Goal: Information Seeking & Learning: Learn about a topic

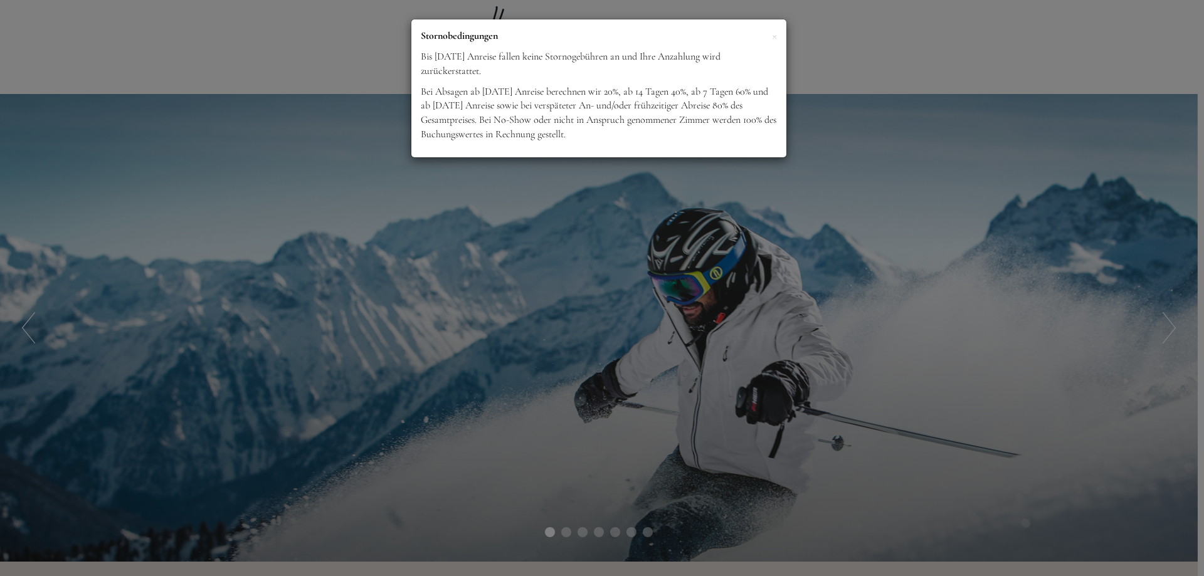
click at [704, 339] on div "× Stornobedingungen Bis [DATE] Anreise fallen keine Stornogebühren an und Ihre …" at bounding box center [602, 288] width 1204 height 576
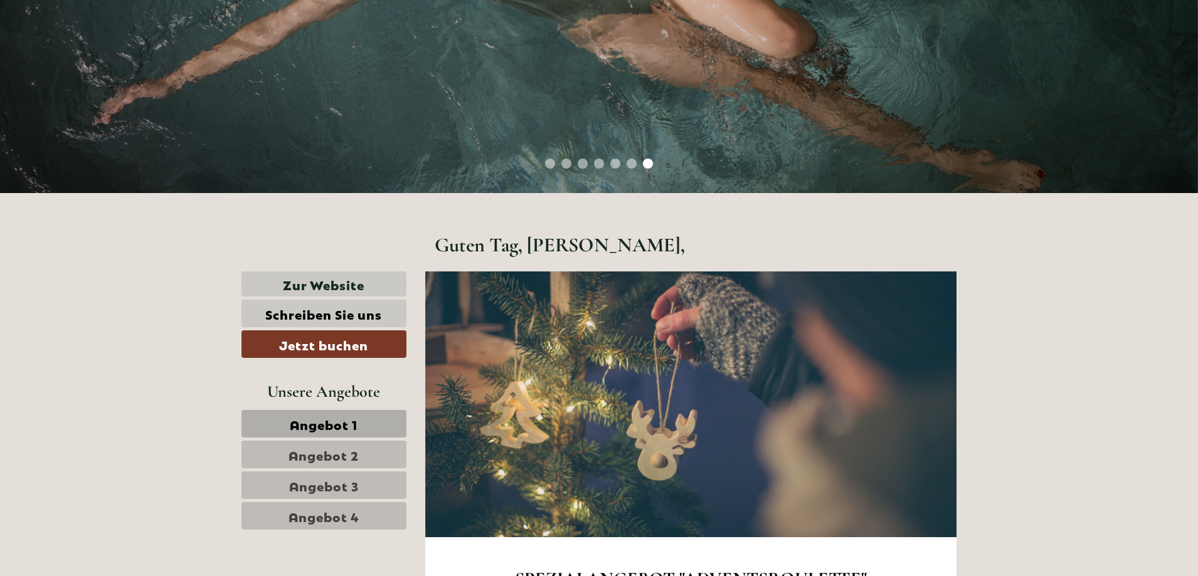
scroll to position [125, 0]
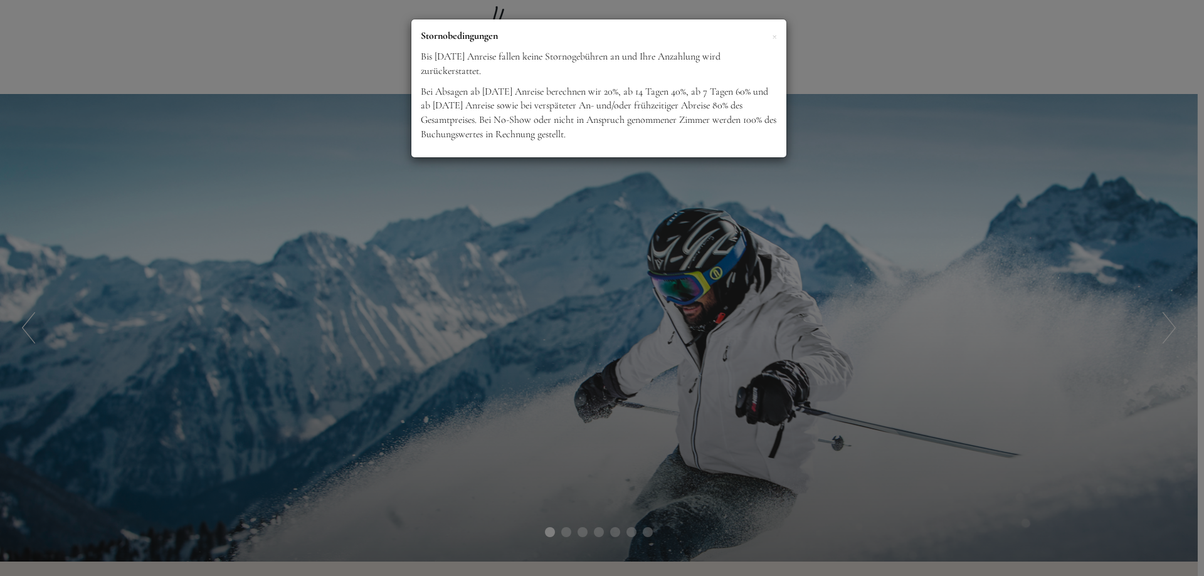
click at [618, 172] on div "× Stornobedingungen Bis [DATE] Anreise fallen keine Stornogebühren an und Ihre …" at bounding box center [602, 288] width 1204 height 576
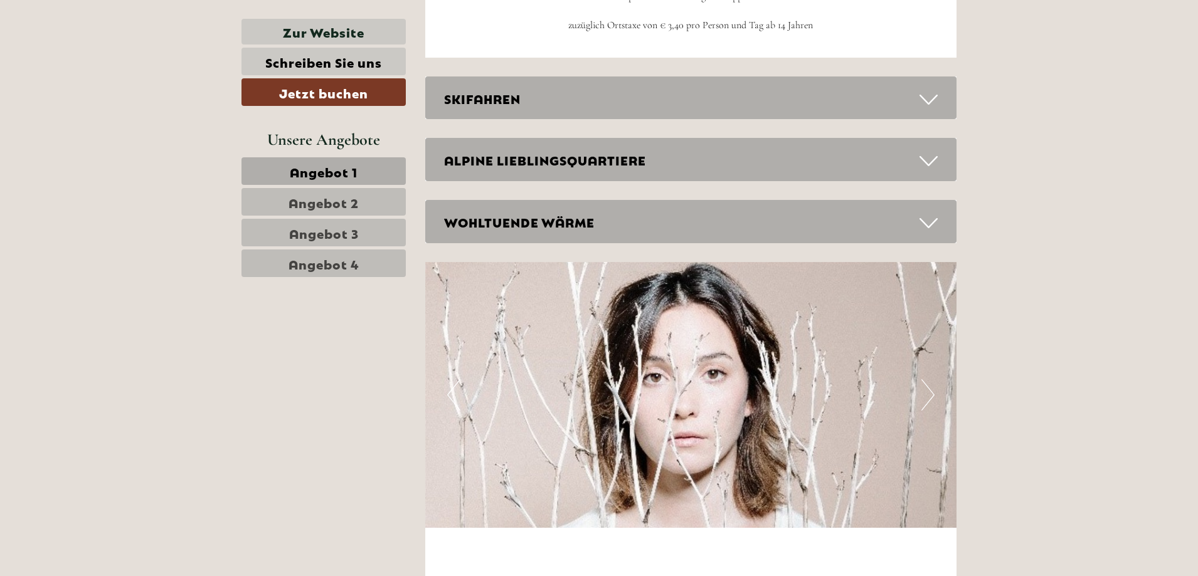
scroll to position [3888, 0]
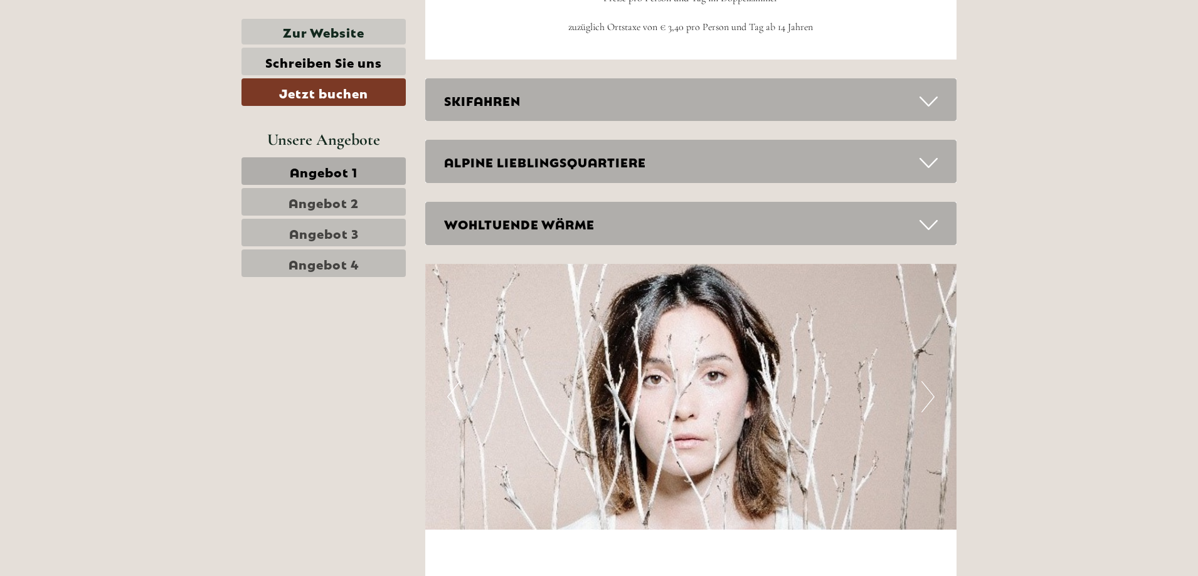
click at [494, 81] on div "SKIFAHREN" at bounding box center [691, 99] width 532 height 43
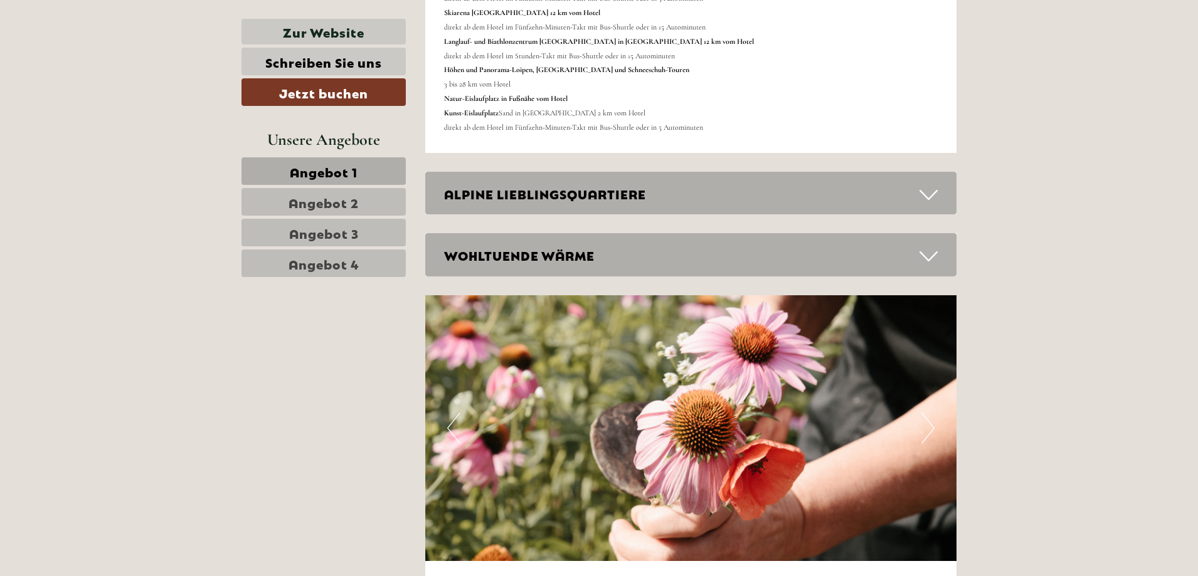
scroll to position [4515, 0]
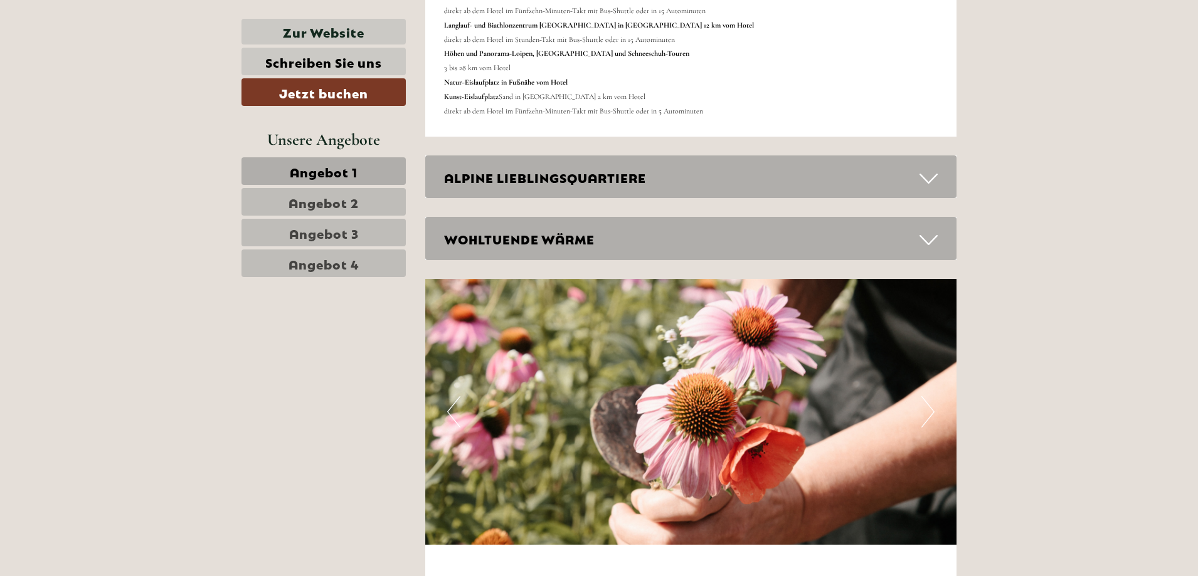
click at [507, 177] on div "ALPINE LIEBLINGSQUARTIERE" at bounding box center [691, 177] width 532 height 43
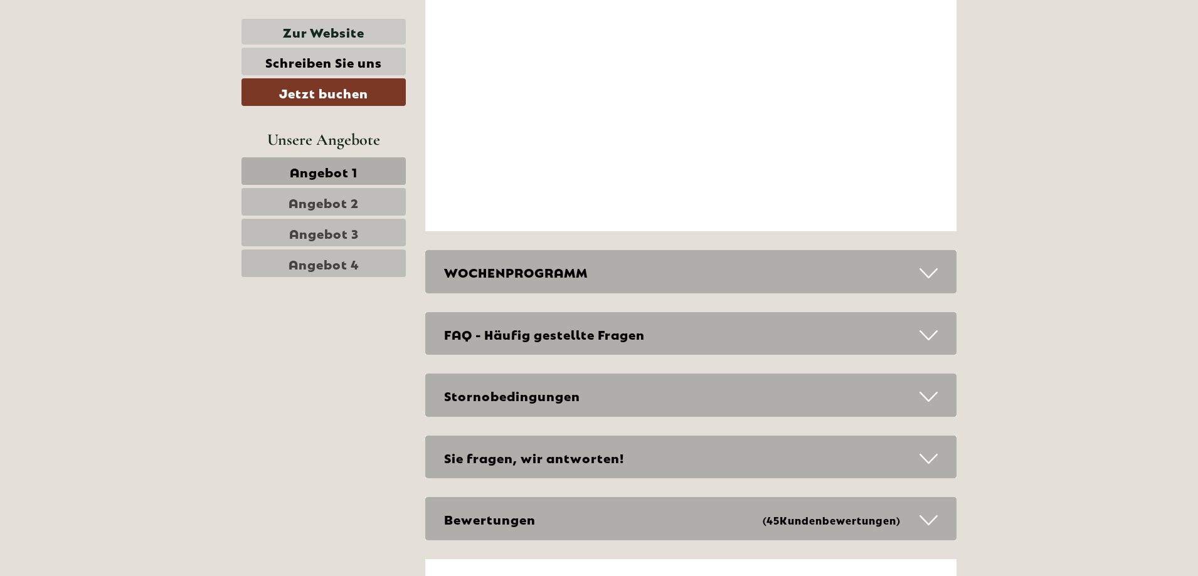
scroll to position [6521, 0]
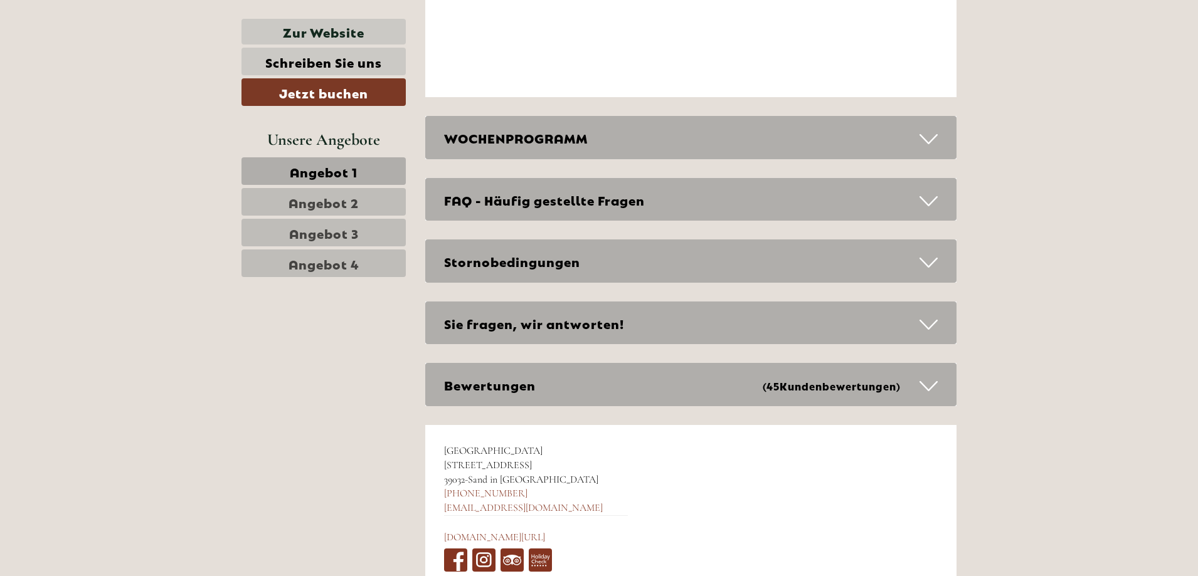
click at [601, 132] on div "WOCHENPROGRAMM" at bounding box center [691, 137] width 532 height 43
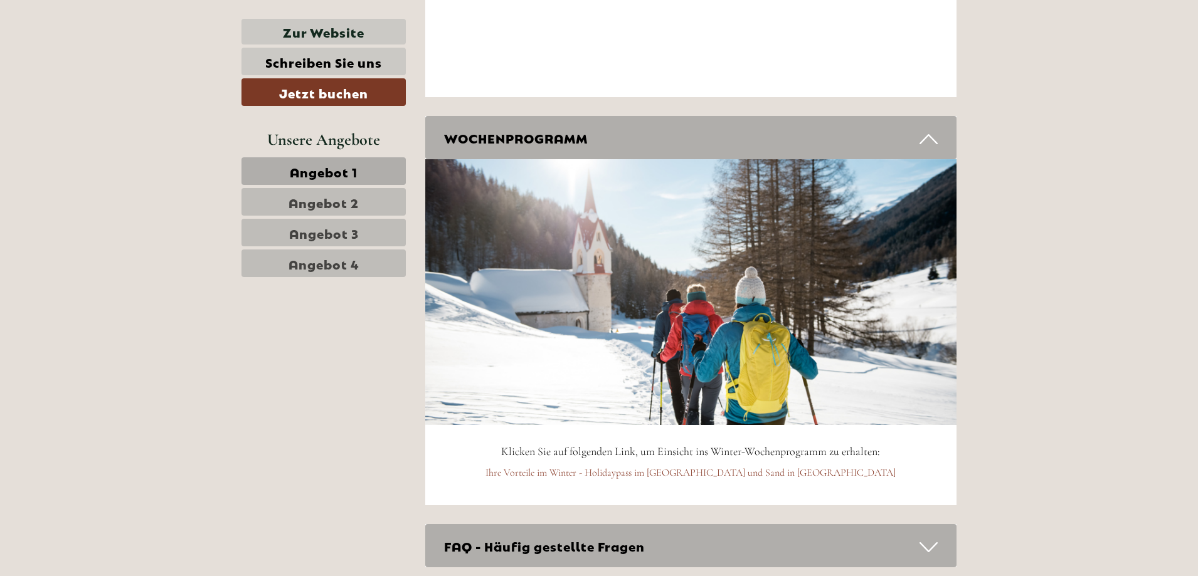
click at [601, 132] on div "WOCHENPROGRAMM" at bounding box center [691, 137] width 532 height 43
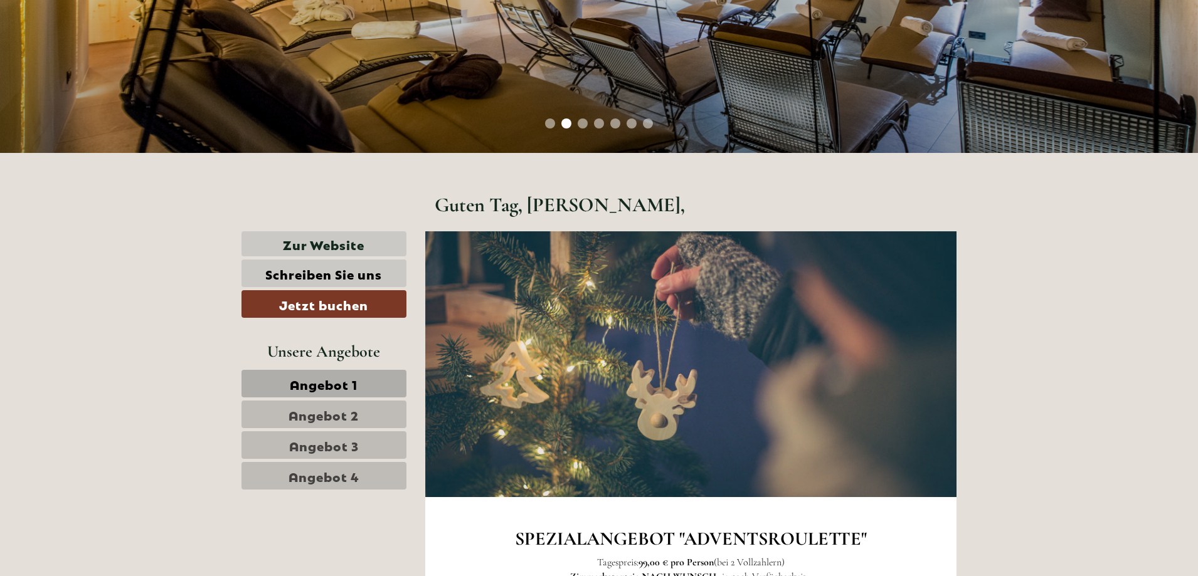
scroll to position [340, 0]
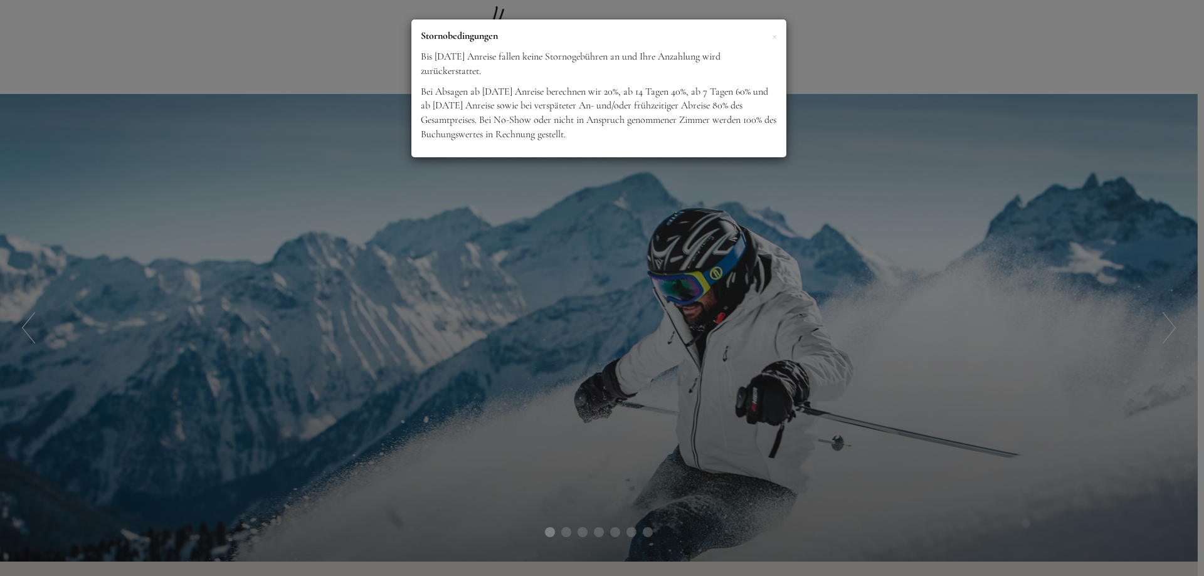
click at [672, 208] on div "× Stornobedingungen Bis [DATE] Anreise fallen keine Stornogebühren an und Ihre …" at bounding box center [602, 288] width 1204 height 576
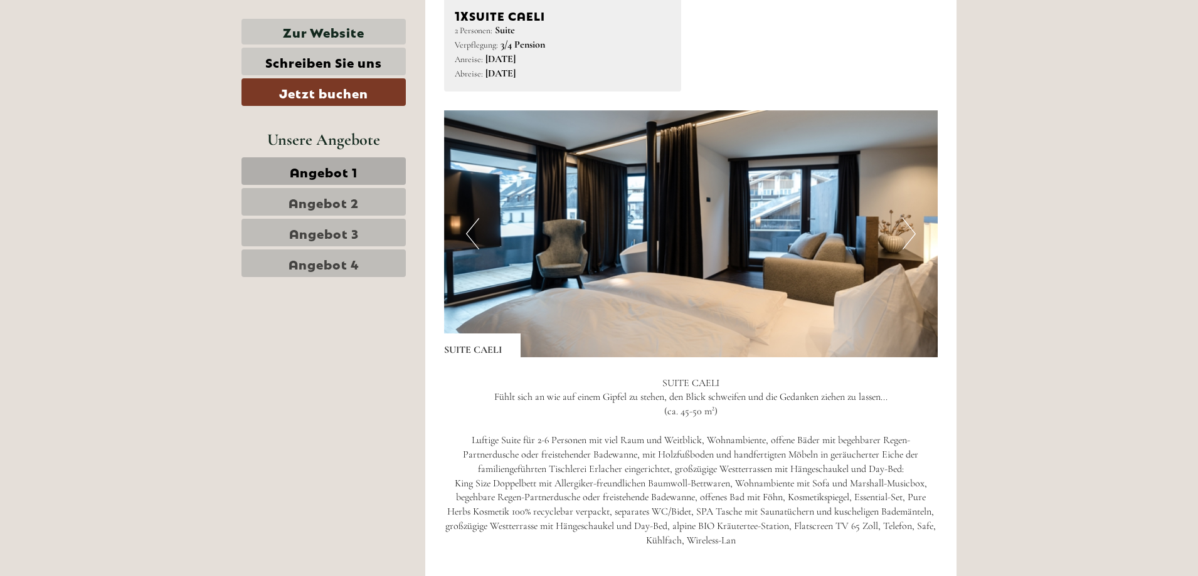
scroll to position [1379, 0]
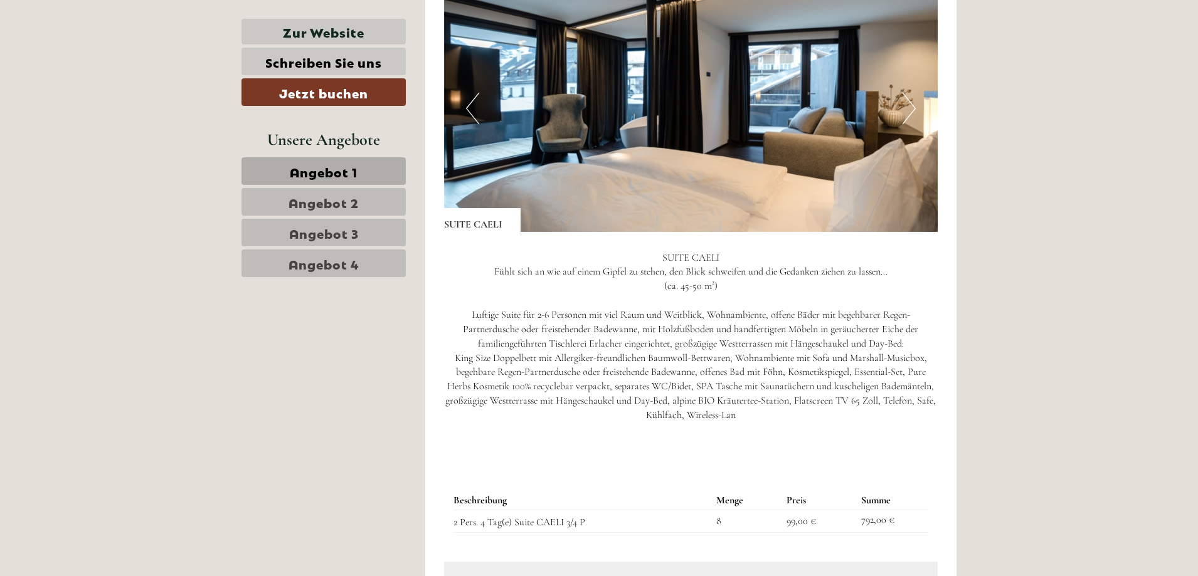
click at [465, 107] on img at bounding box center [691, 108] width 494 height 247
click at [470, 109] on button "Previous" at bounding box center [472, 108] width 13 height 31
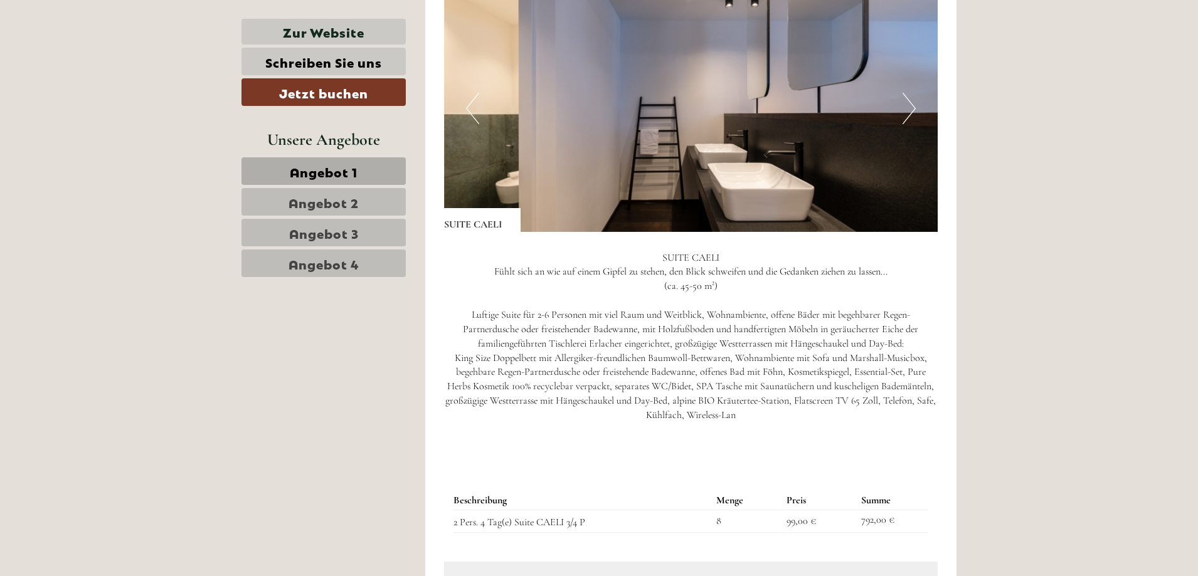
click at [470, 109] on button "Previous" at bounding box center [472, 108] width 13 height 31
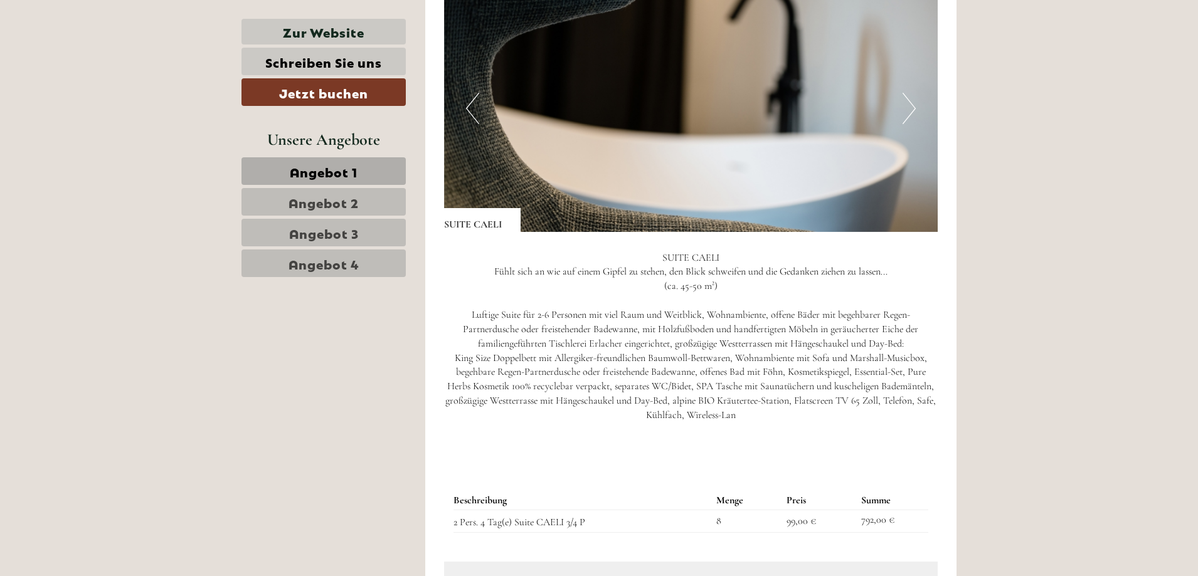
click at [470, 109] on button "Previous" at bounding box center [472, 108] width 13 height 31
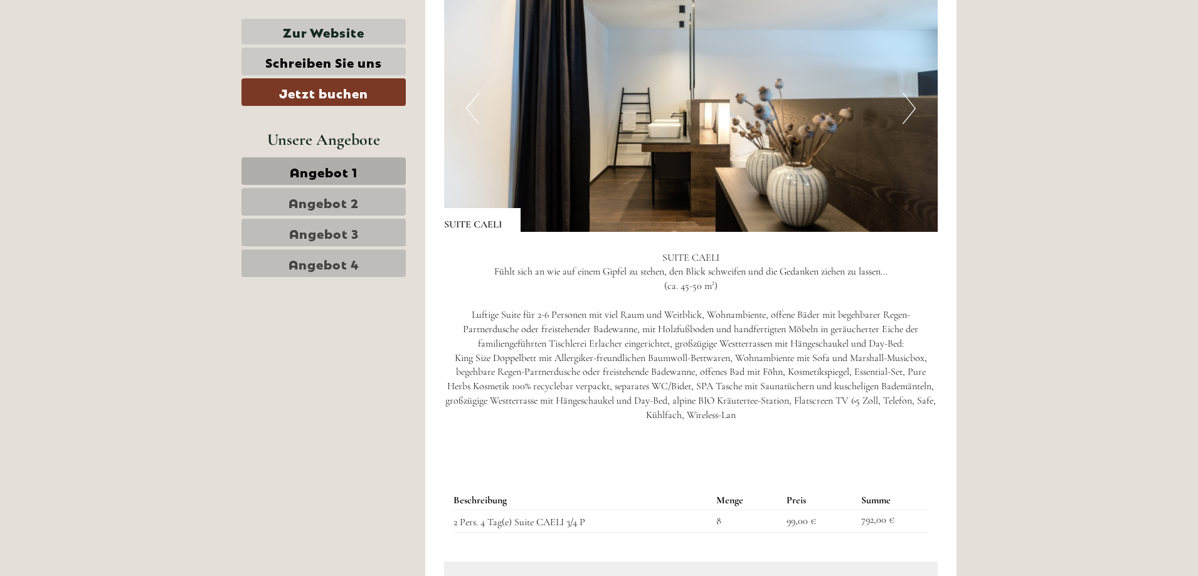
click at [470, 110] on button "Previous" at bounding box center [472, 108] width 13 height 31
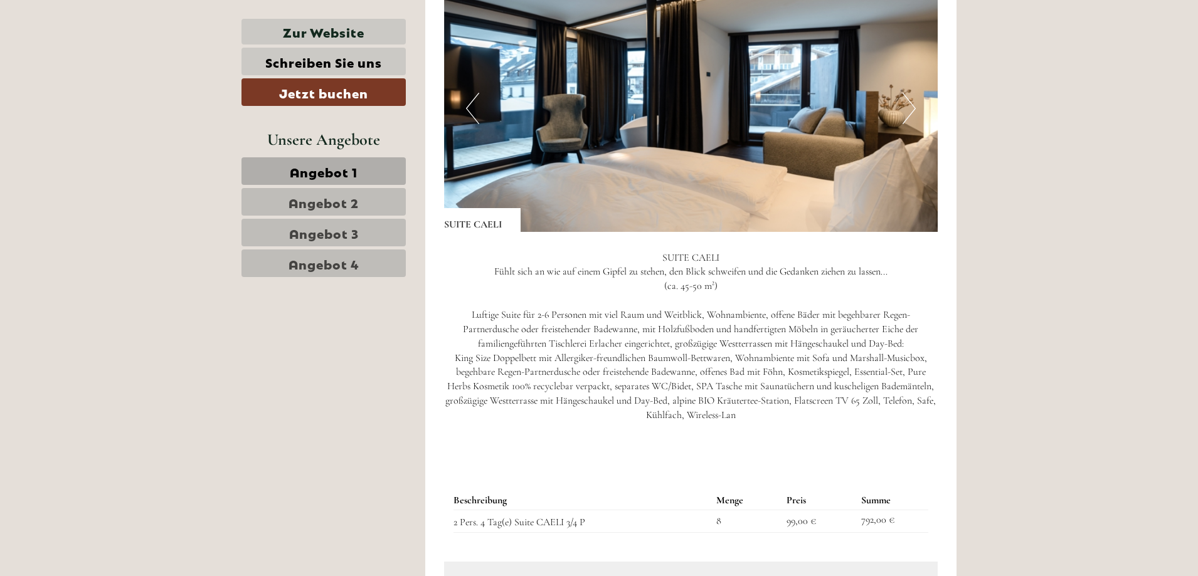
click at [470, 110] on button "Previous" at bounding box center [472, 108] width 13 height 31
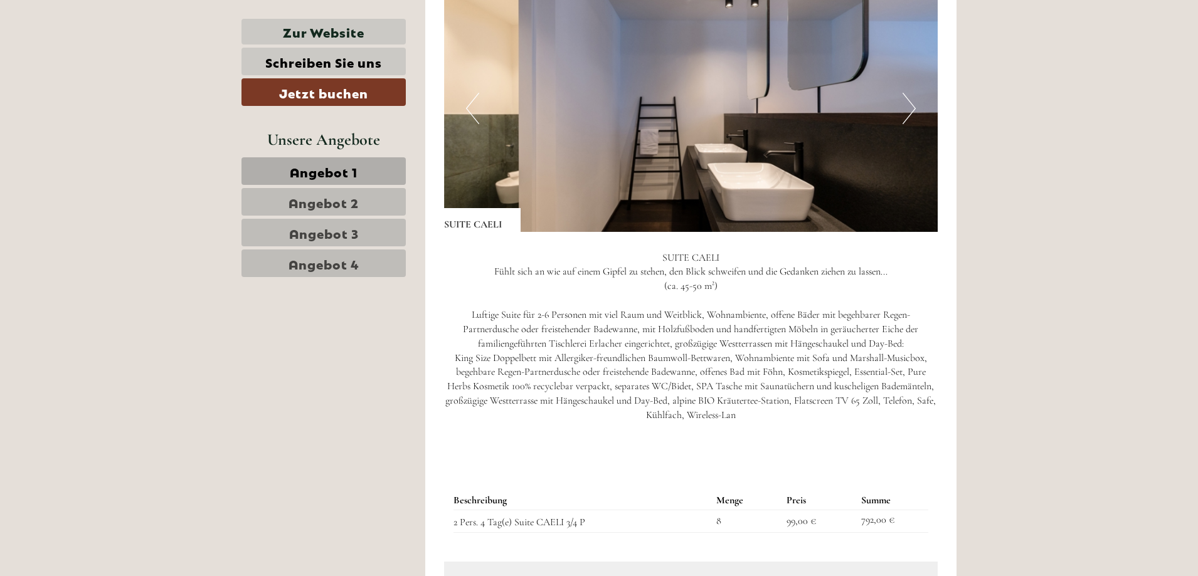
click at [470, 110] on button "Previous" at bounding box center [472, 108] width 13 height 31
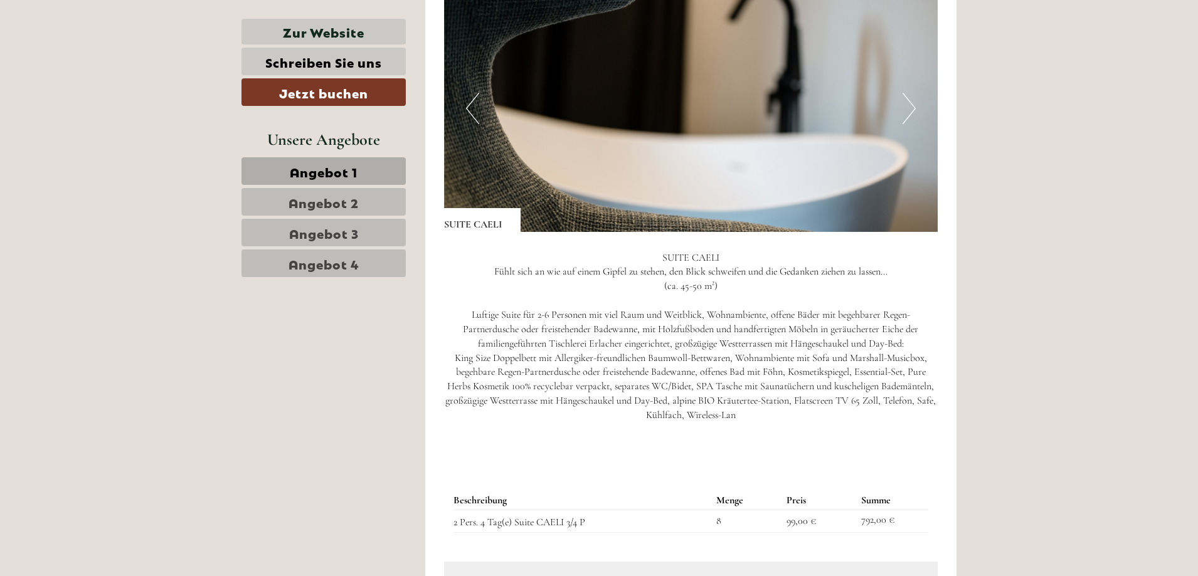
click at [470, 110] on button "Previous" at bounding box center [472, 108] width 13 height 31
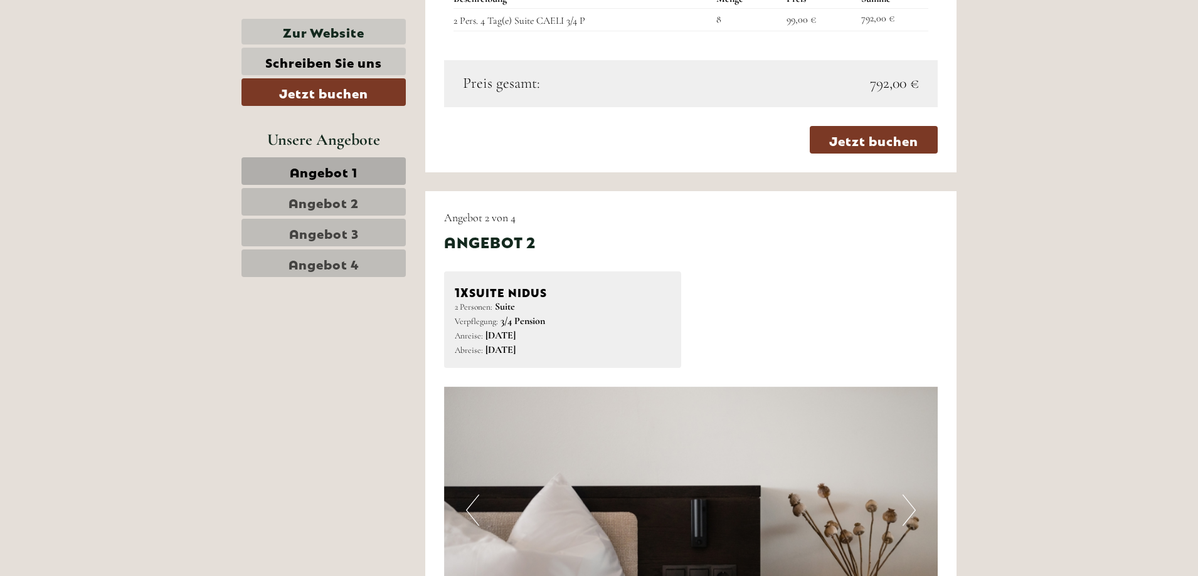
scroll to position [2132, 0]
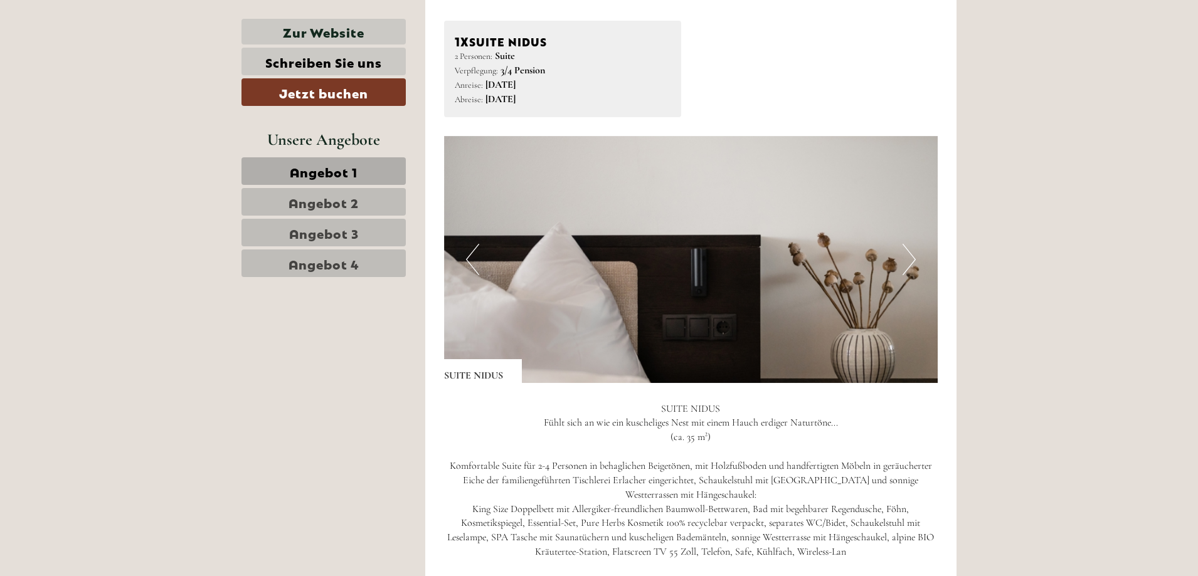
click at [462, 263] on img at bounding box center [691, 259] width 494 height 247
click at [473, 258] on button "Previous" at bounding box center [472, 259] width 13 height 31
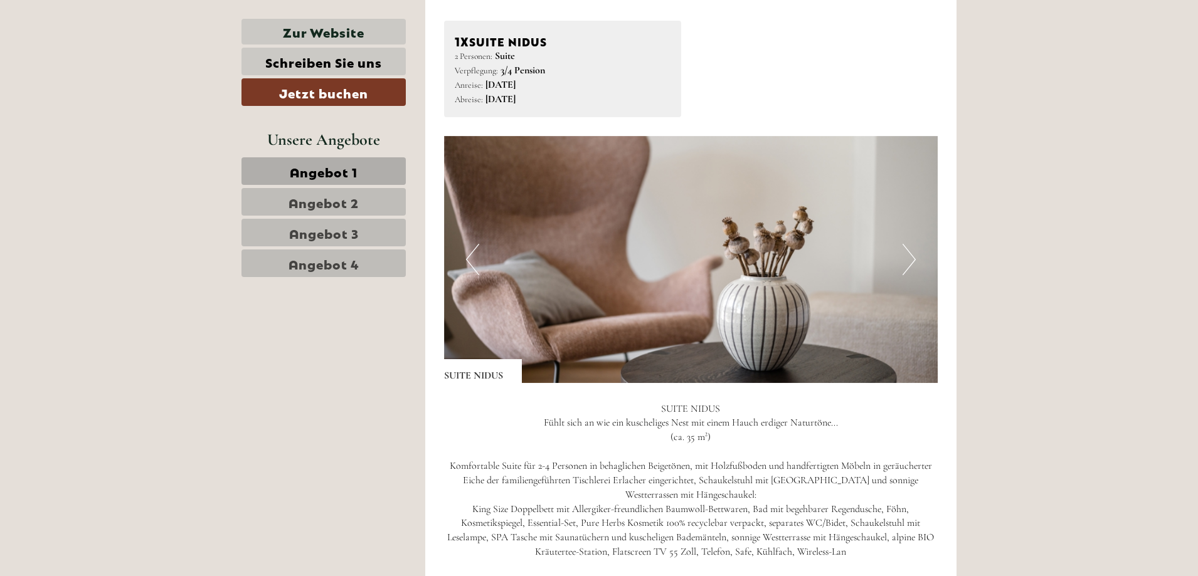
click at [474, 257] on button "Previous" at bounding box center [472, 259] width 13 height 31
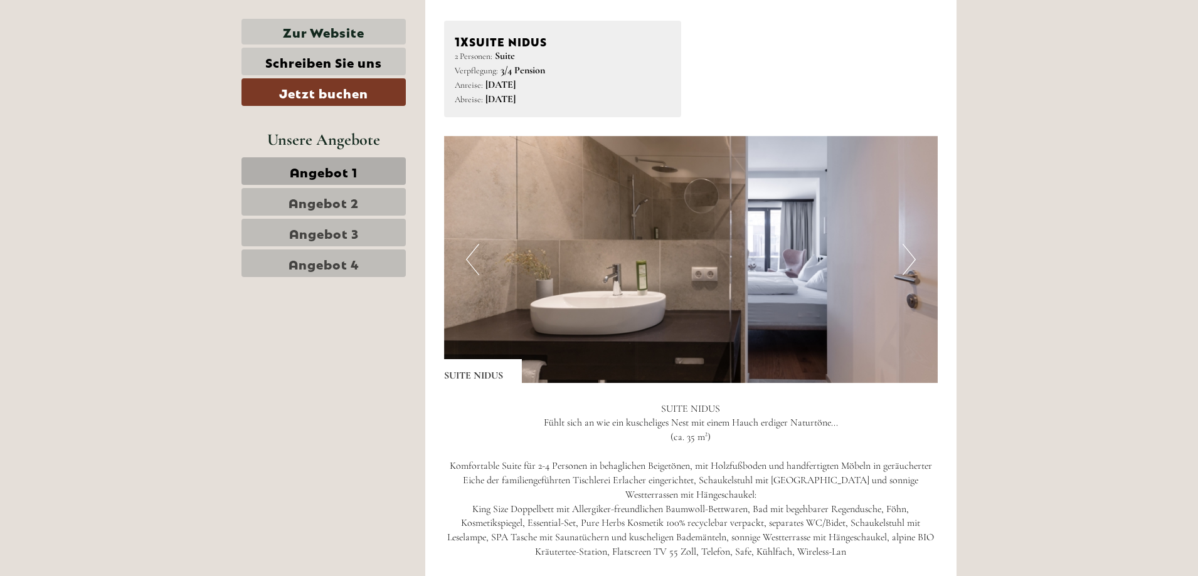
click at [478, 256] on button "Previous" at bounding box center [472, 259] width 13 height 31
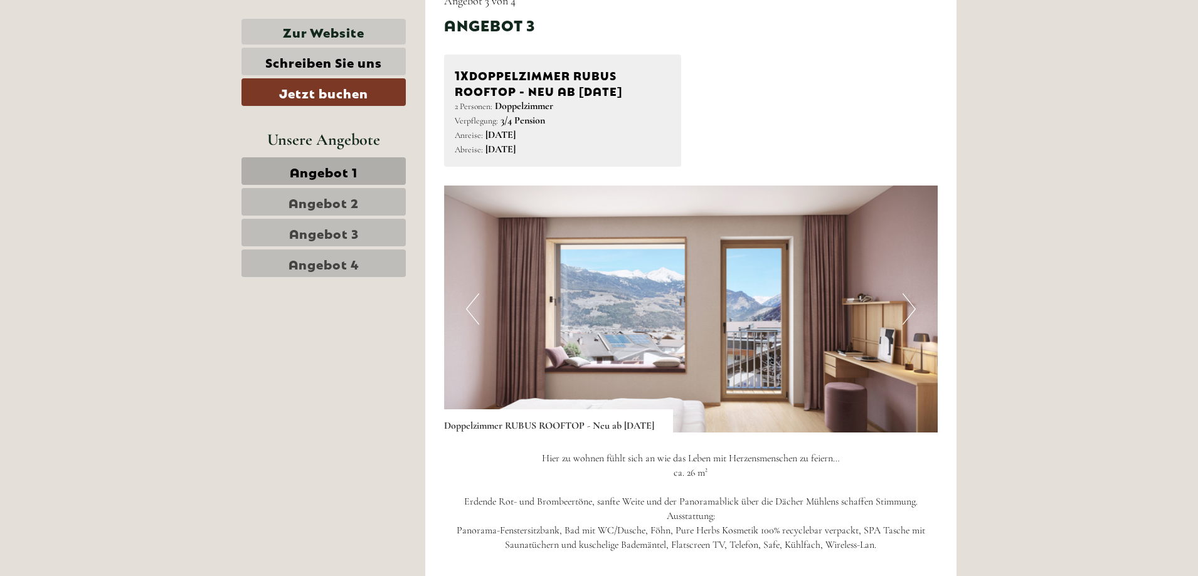
scroll to position [3010, 0]
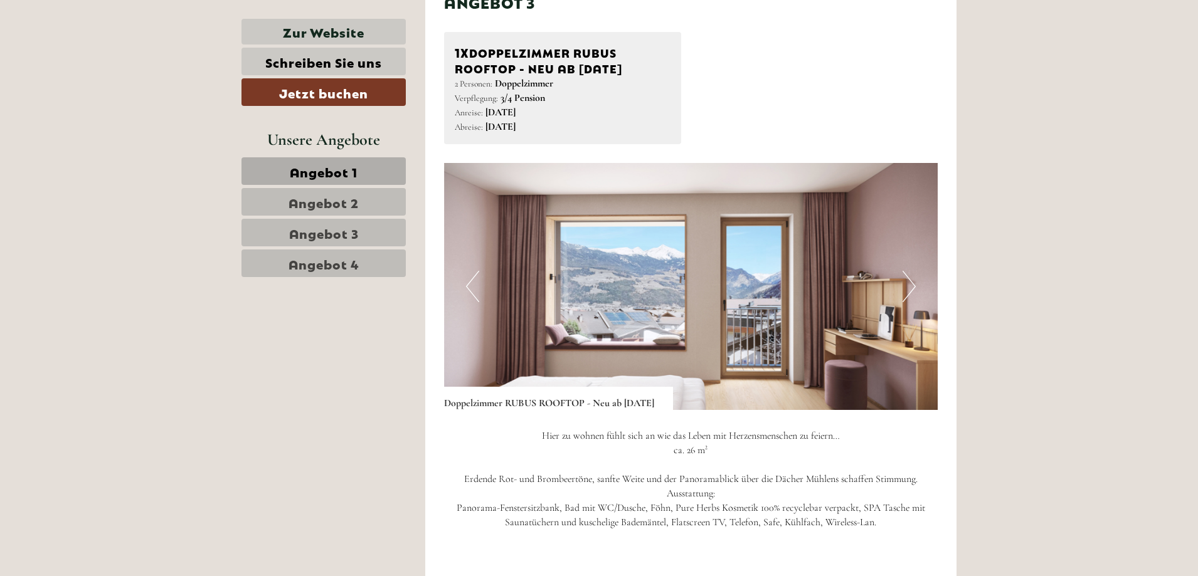
click at [480, 270] on img at bounding box center [691, 286] width 494 height 247
click at [475, 278] on button "Previous" at bounding box center [472, 286] width 13 height 31
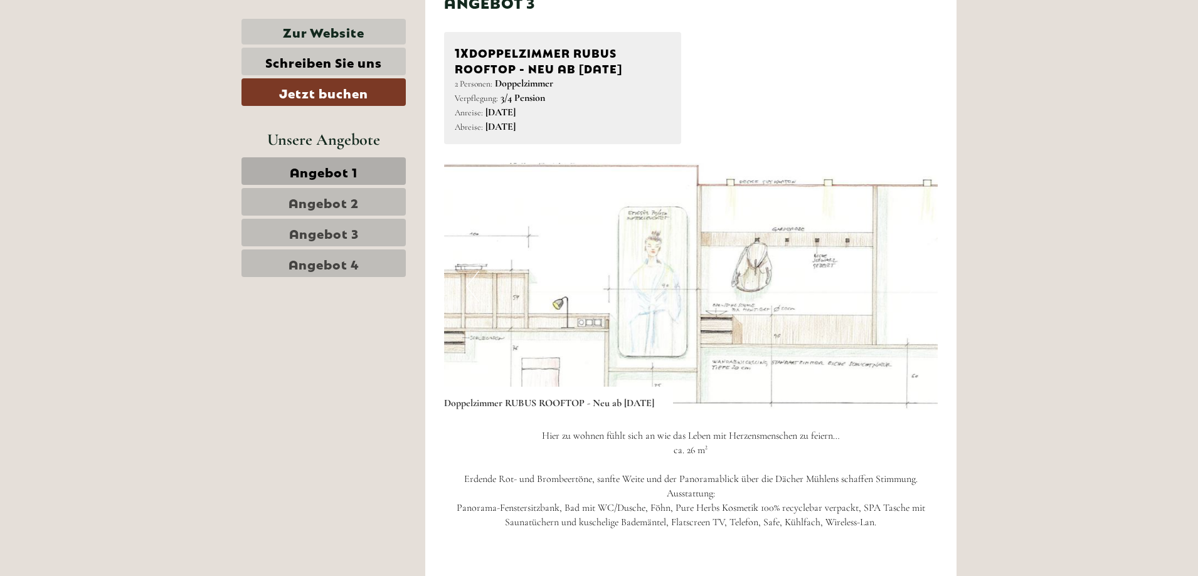
click at [475, 278] on button "Previous" at bounding box center [472, 286] width 13 height 31
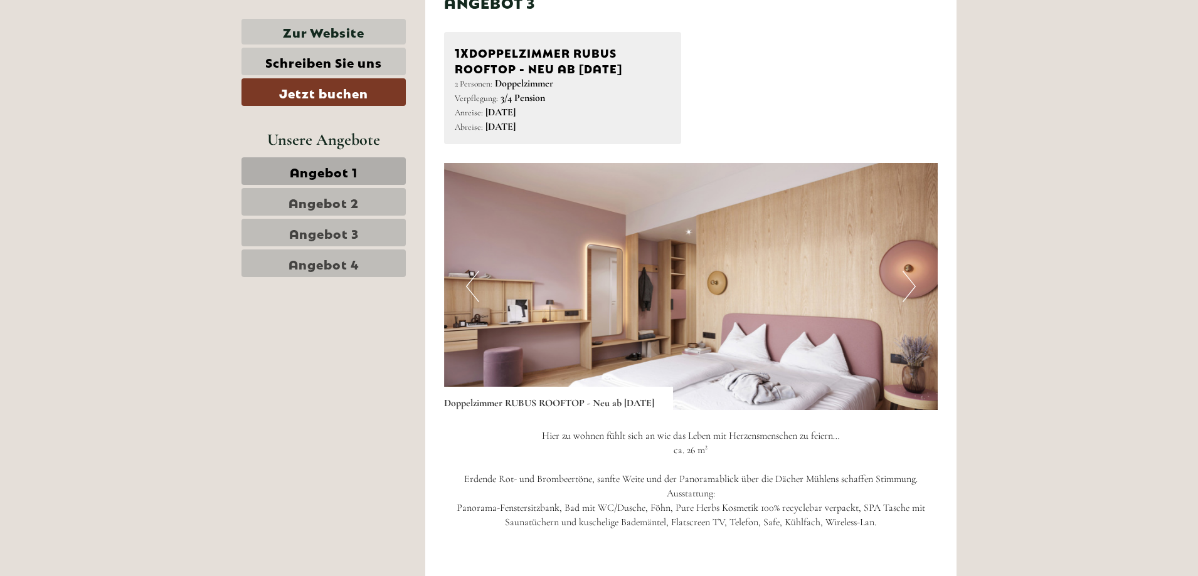
click at [475, 278] on button "Previous" at bounding box center [472, 286] width 13 height 31
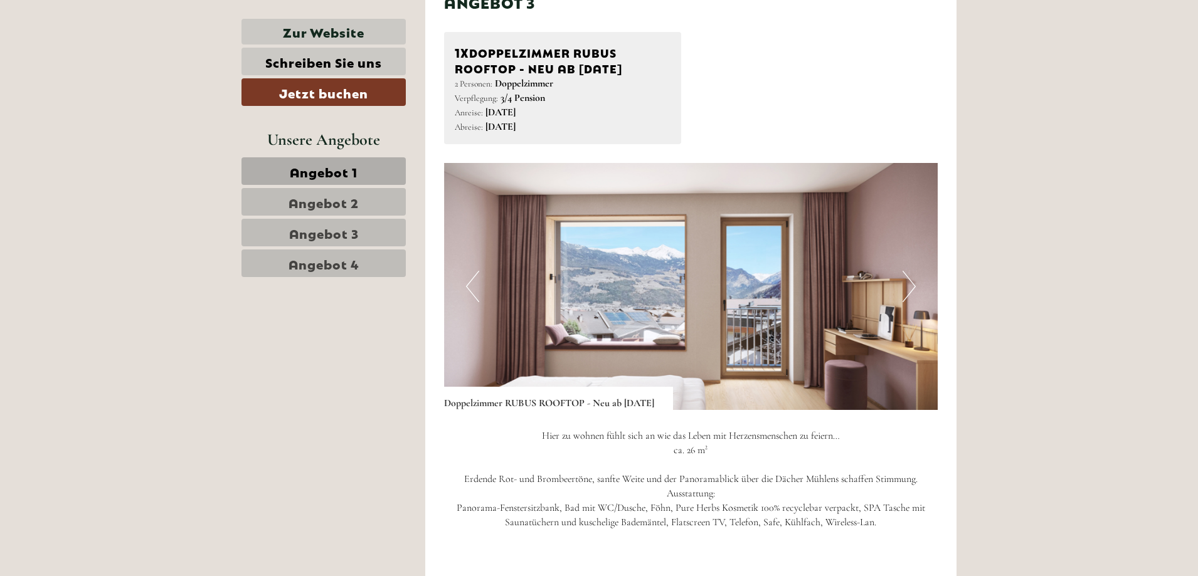
click at [475, 278] on button "Previous" at bounding box center [472, 286] width 13 height 31
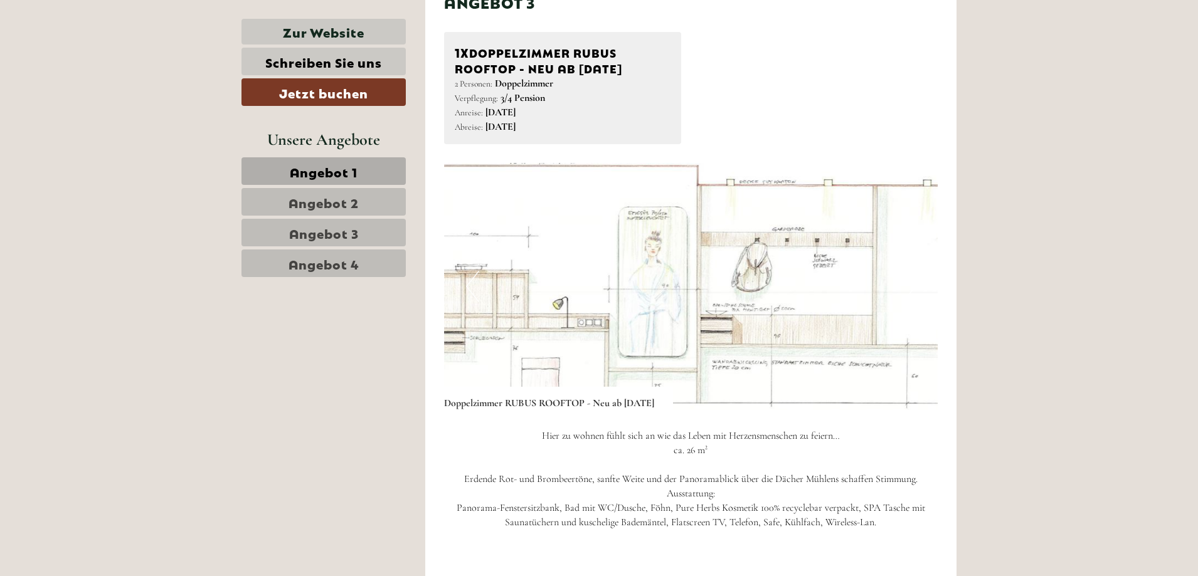
click at [475, 278] on button "Previous" at bounding box center [472, 286] width 13 height 31
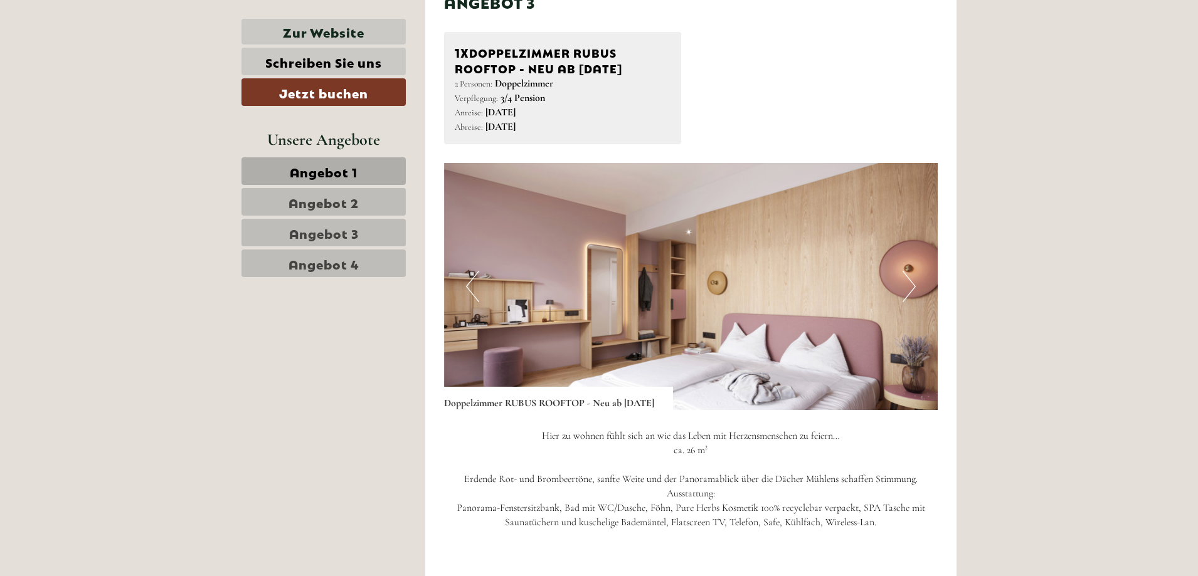
click at [475, 278] on button "Previous" at bounding box center [472, 286] width 13 height 31
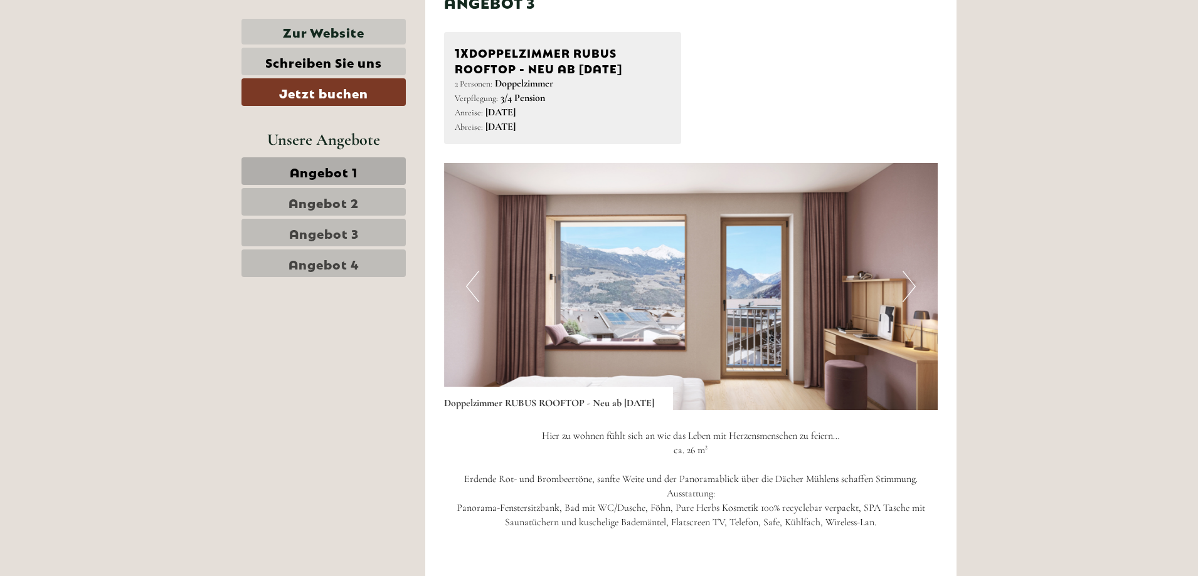
click at [475, 278] on button "Previous" at bounding box center [472, 286] width 13 height 31
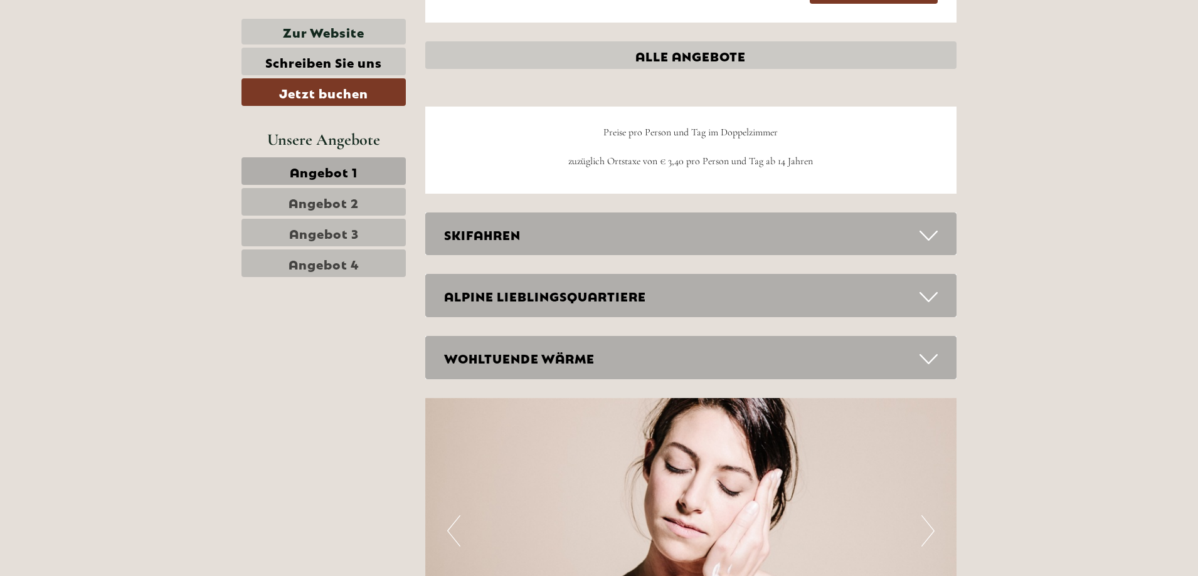
scroll to position [3888, 0]
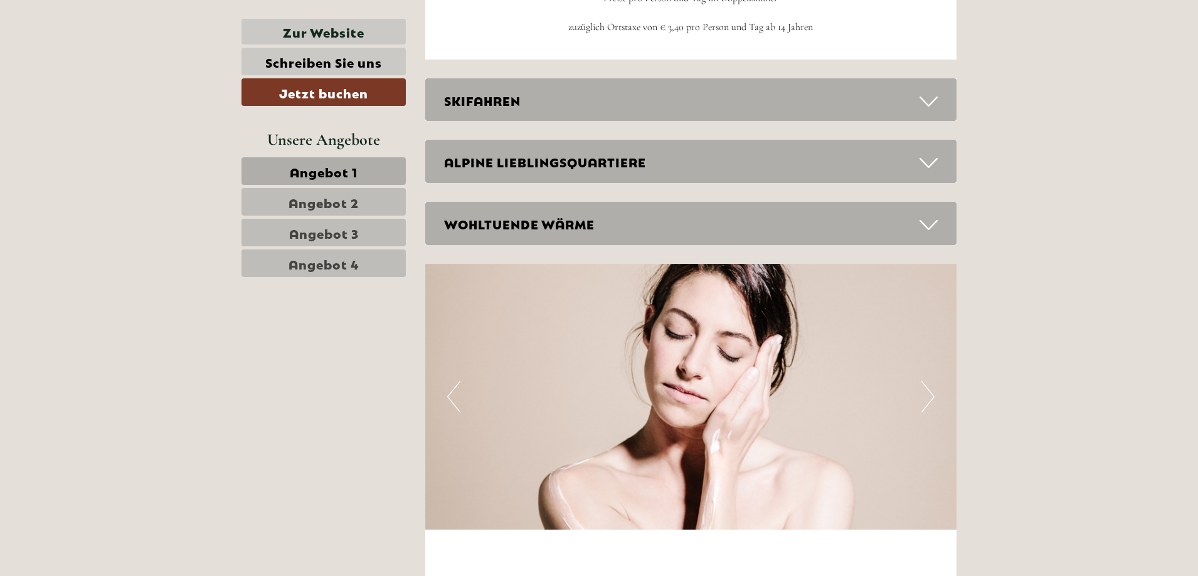
click at [586, 227] on div "WOHLTUENDE WÄRME" at bounding box center [691, 223] width 532 height 43
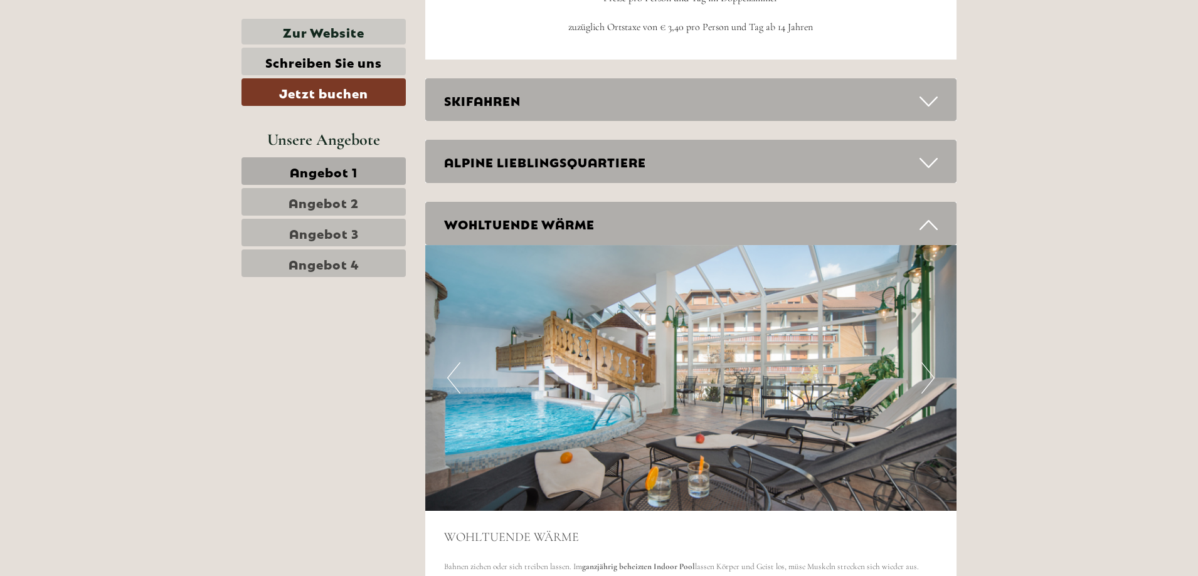
click at [606, 163] on div "ALPINE LIEBLINGSQUARTIERE" at bounding box center [691, 161] width 532 height 43
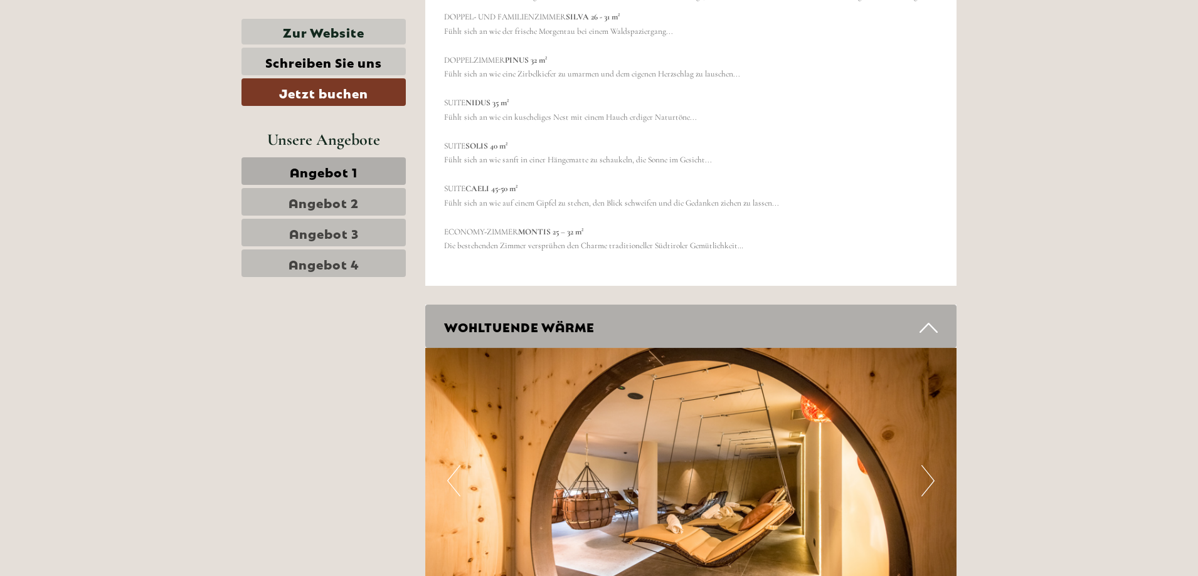
scroll to position [4640, 0]
